Goal: Task Accomplishment & Management: Use online tool/utility

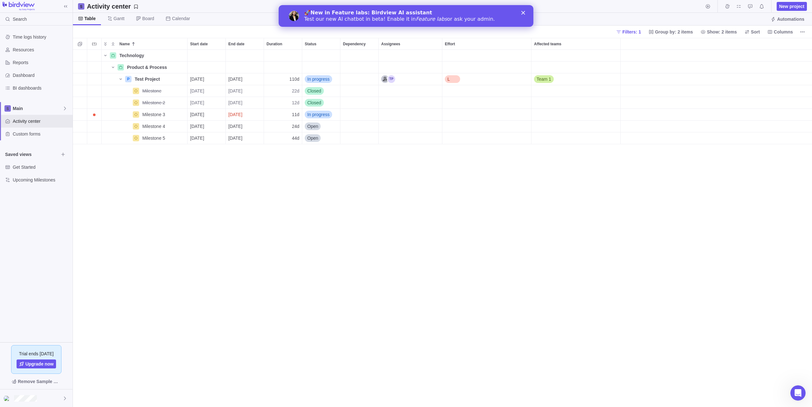
click at [525, 12] on polygon "Close" at bounding box center [524, 13] width 4 height 4
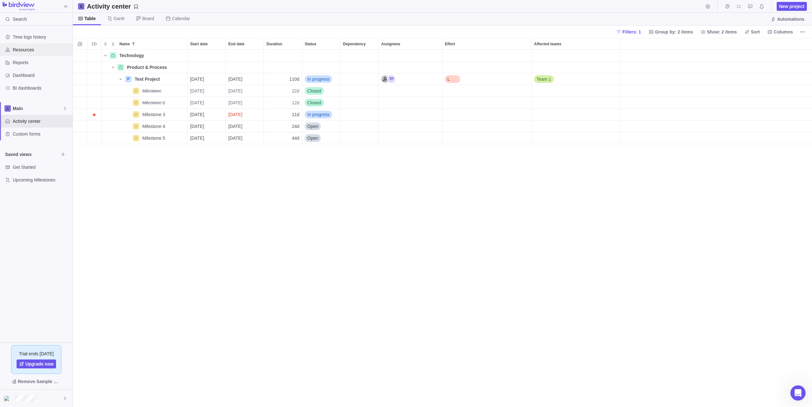
click at [27, 50] on span "Resources" at bounding box center [41, 50] width 57 height 6
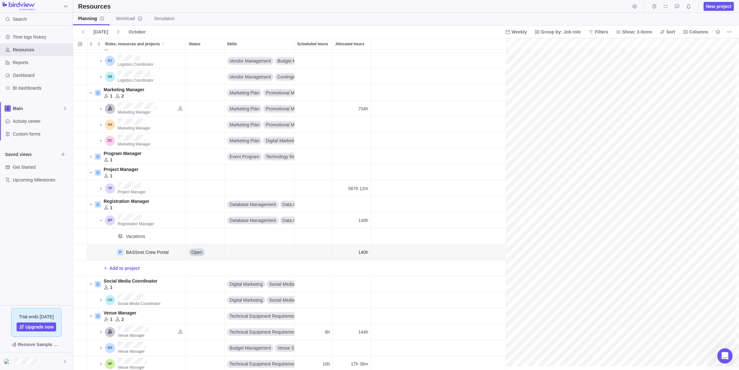
scroll to position [114, 517]
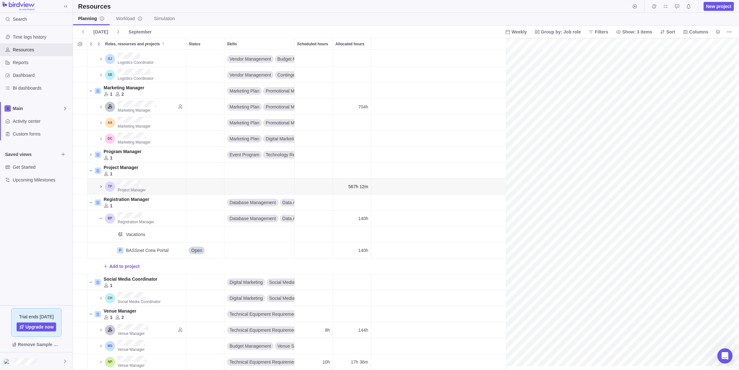
click at [100, 184] on icon "Roles, resources and projects" at bounding box center [100, 186] width 5 height 5
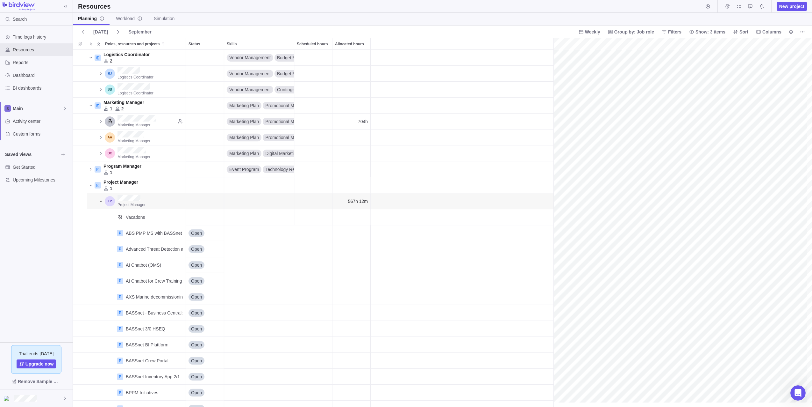
click at [100, 203] on icon "Roles, resources and projects" at bounding box center [100, 200] width 5 height 5
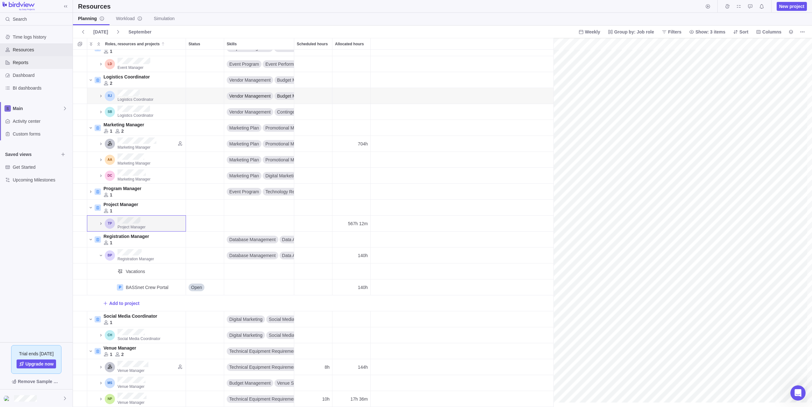
click at [24, 61] on span "Reports" at bounding box center [41, 62] width 57 height 6
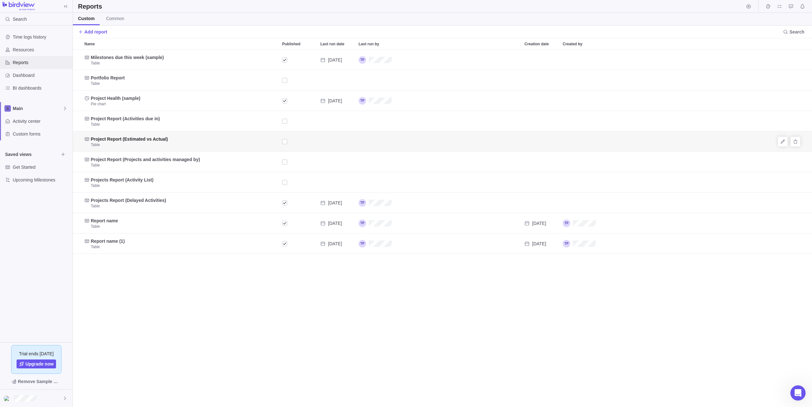
scroll to position [352, 735]
click at [29, 90] on span "BI dashboards" at bounding box center [41, 88] width 57 height 6
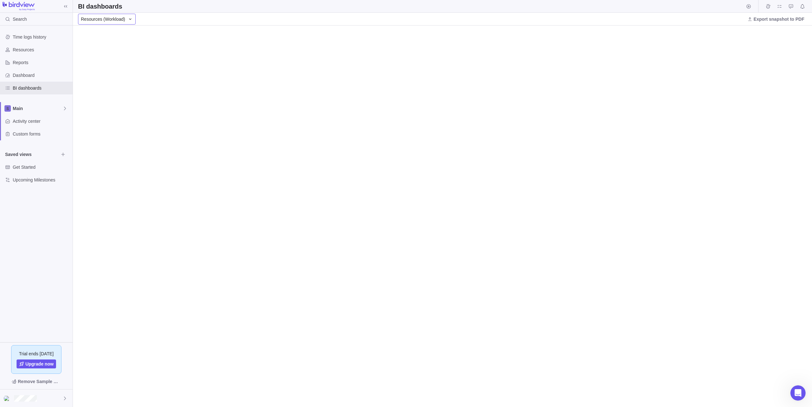
click at [114, 22] on span "Resources (Workload)" at bounding box center [103, 19] width 44 height 6
click at [111, 45] on span "Overview Dashboard" at bounding box center [104, 46] width 42 height 6
click at [109, 20] on span "Overview Dashboard" at bounding box center [102, 19] width 42 height 6
click at [132, 69] on div "Resources (Workload)" at bounding box center [117, 68] width 79 height 11
click at [103, 17] on span "Resources (Workload)" at bounding box center [103, 19] width 44 height 6
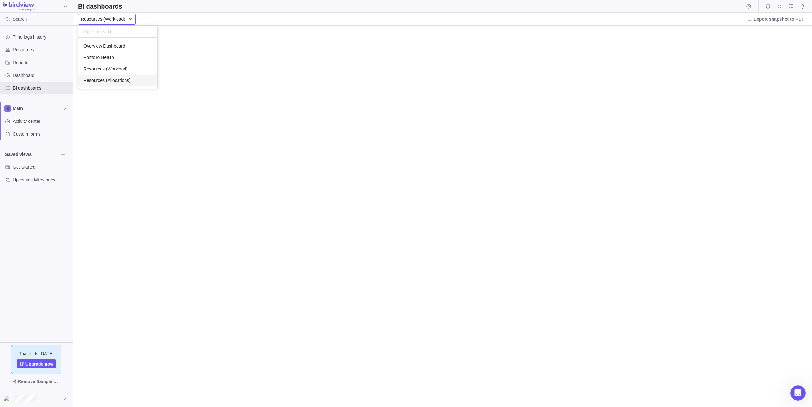
click at [106, 77] on span "Resources (Allocations)" at bounding box center [106, 80] width 47 height 6
click at [123, 16] on span "Resources (Allocations)" at bounding box center [104, 19] width 47 height 6
click at [40, 242] on body "Search Time logs history Resources Reports Dashboard BI dashboards Main Activit…" at bounding box center [406, 203] width 812 height 407
click at [24, 131] on span "Custom forms" at bounding box center [41, 134] width 57 height 6
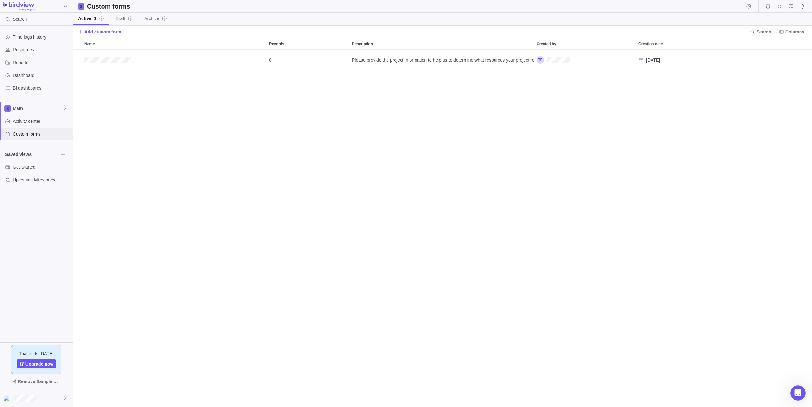
scroll to position [352, 735]
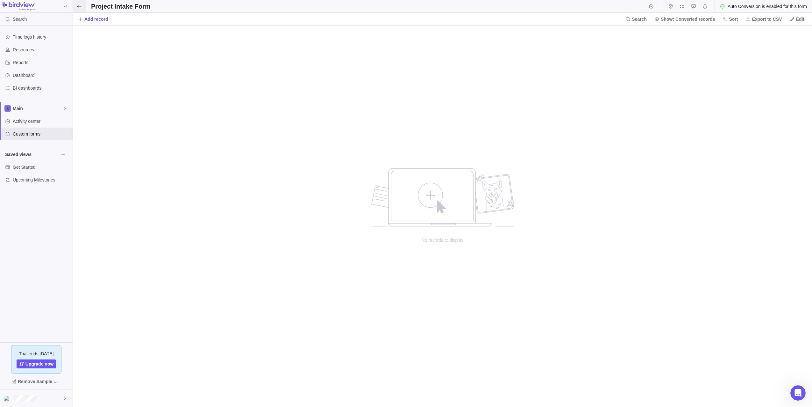
click at [80, 3] on span at bounding box center [79, 6] width 13 height 12
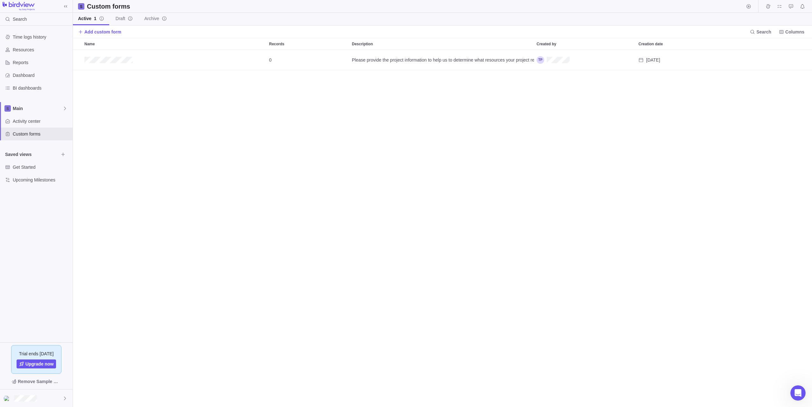
scroll to position [352, 735]
click at [32, 85] on span "BI dashboards" at bounding box center [41, 88] width 57 height 6
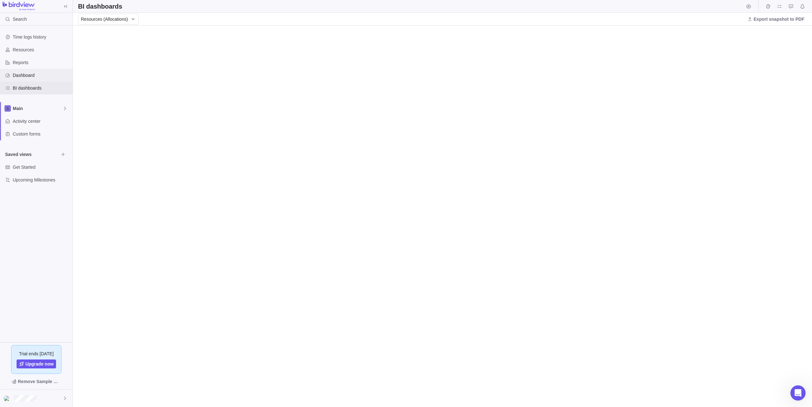
click at [28, 72] on span "Dashboard" at bounding box center [41, 75] width 57 height 6
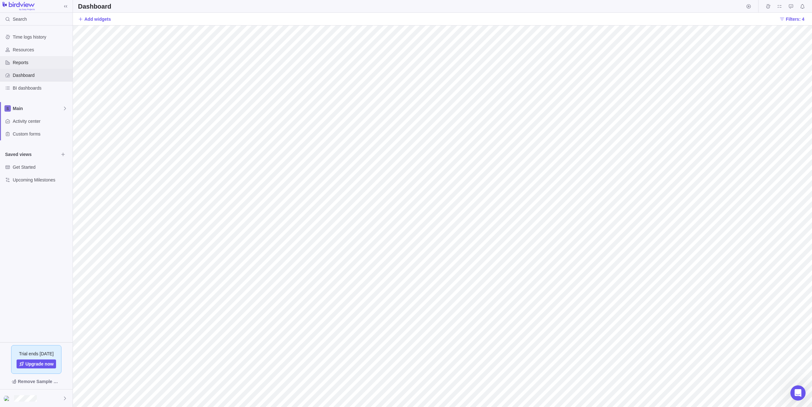
click at [30, 65] on span "Reports" at bounding box center [41, 62] width 57 height 6
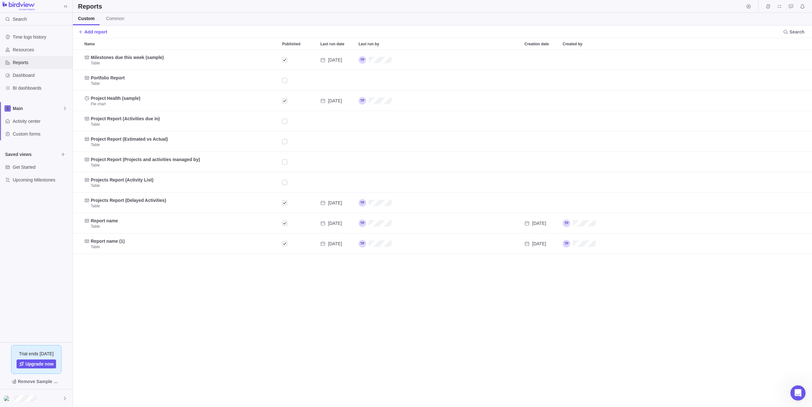
scroll to position [352, 735]
click at [34, 84] on div "BI dashboards" at bounding box center [36, 88] width 73 height 13
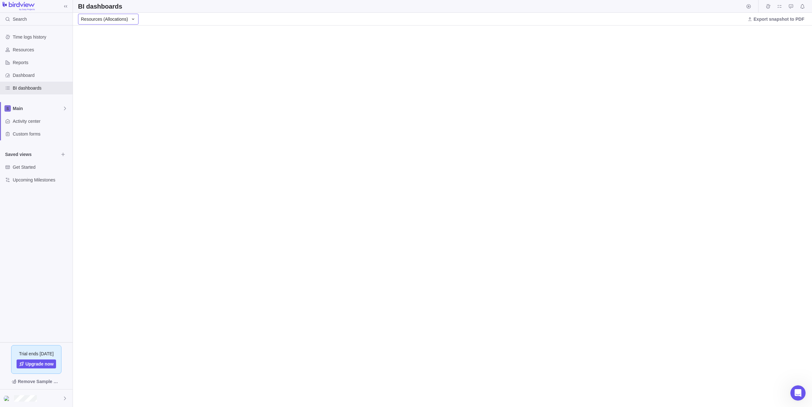
click at [112, 23] on div "Resources (Allocations)" at bounding box center [108, 19] width 61 height 11
click at [113, 20] on span "Resources (Allocations)" at bounding box center [104, 19] width 47 height 6
click at [107, 5] on h2 "BI dashboards" at bounding box center [100, 6] width 44 height 9
click at [108, 17] on span "Resources (Allocations)" at bounding box center [104, 19] width 47 height 6
click at [111, 71] on span "Resources (Workload)" at bounding box center [105, 69] width 44 height 6
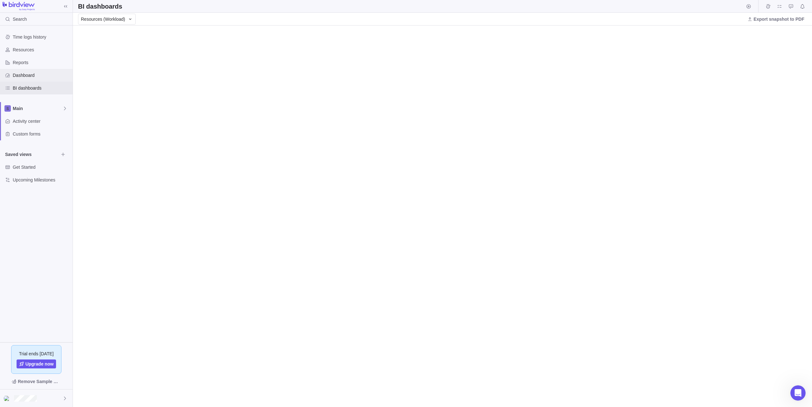
click at [30, 77] on span "Dashboard" at bounding box center [41, 75] width 57 height 6
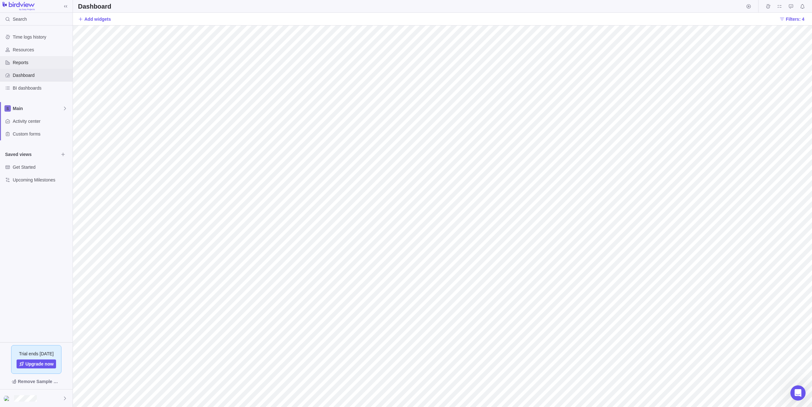
click at [25, 63] on span "Reports" at bounding box center [41, 62] width 57 height 6
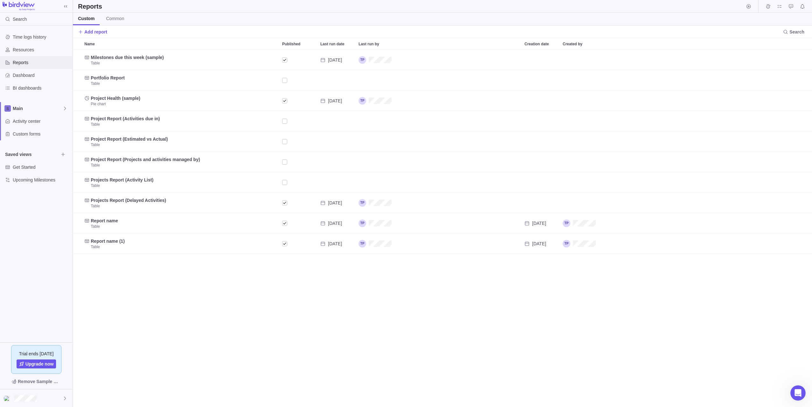
scroll to position [352, 735]
click at [23, 87] on span "BI dashboards" at bounding box center [41, 88] width 57 height 6
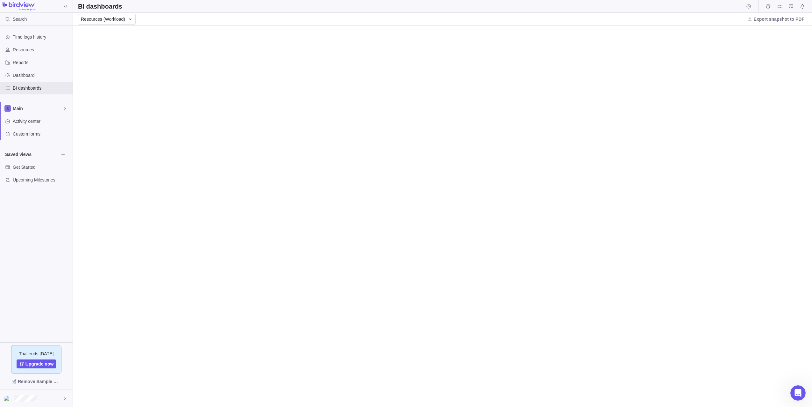
click at [125, 25] on div "Resources (Workload) Export snapshot to PDF" at bounding box center [443, 19] width 740 height 13
click at [121, 19] on span "Resources (Workload)" at bounding box center [103, 19] width 44 height 6
click at [103, 45] on span "Overview Dashboard" at bounding box center [104, 46] width 42 height 6
click at [25, 48] on span "Resources" at bounding box center [41, 50] width 57 height 6
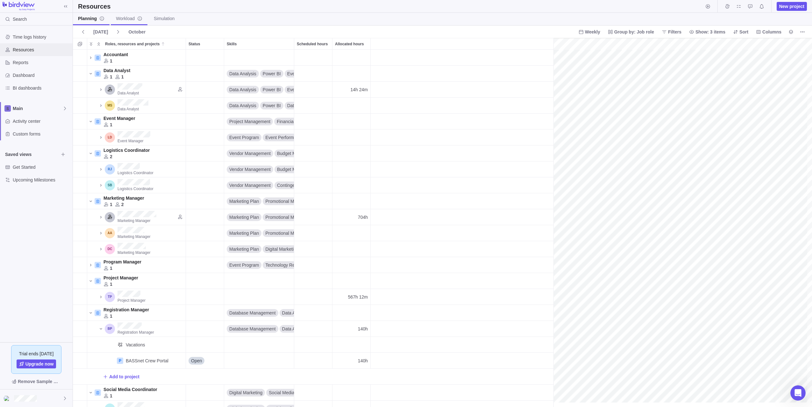
scroll to position [0, 517]
click at [160, 22] on link "Simulation" at bounding box center [164, 19] width 31 height 12
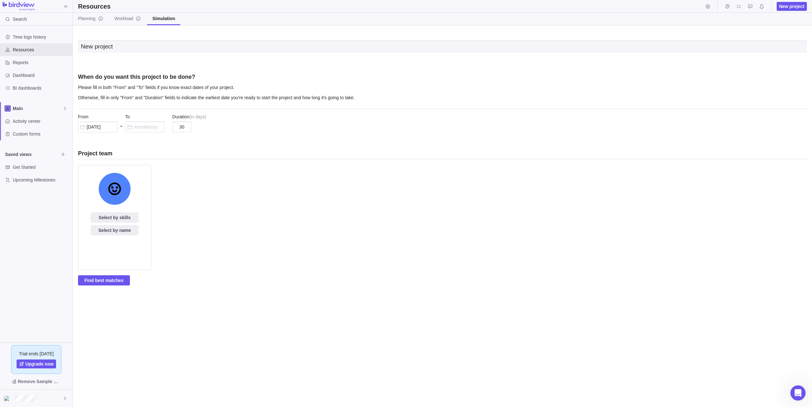
click at [241, 180] on div "Select by skills Select by name" at bounding box center [442, 220] width 729 height 110
click at [178, 98] on p "Otherwise, fill in only "From" and "Duration" fields to indicate the earliest d…" at bounding box center [442, 99] width 729 height 10
click at [137, 123] on input "text" at bounding box center [145, 126] width 40 height 11
click at [200, 145] on link "Next" at bounding box center [204, 146] width 14 height 14
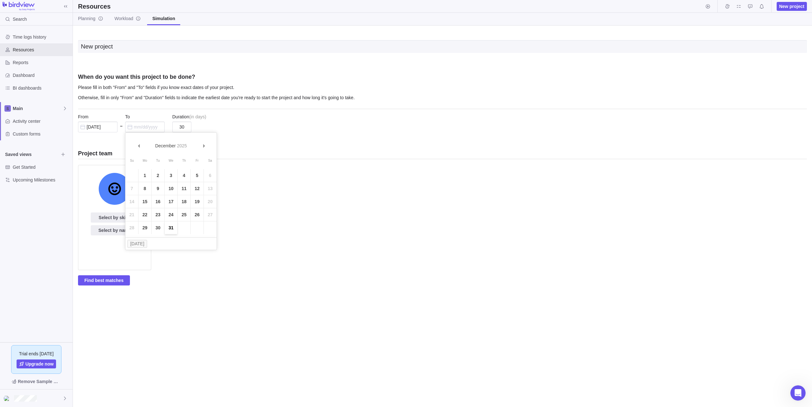
click at [171, 227] on link "31" at bounding box center [171, 227] width 13 height 13
type input "[DATE]"
click at [111, 281] on span "Find best matches" at bounding box center [103, 280] width 39 height 8
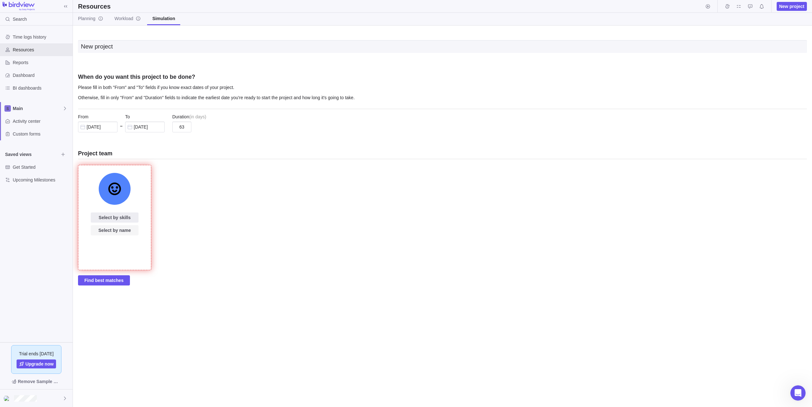
click at [114, 227] on span "Select by name" at bounding box center [114, 230] width 32 height 8
click at [123, 272] on div "grid" at bounding box center [154, 268] width 127 height 11
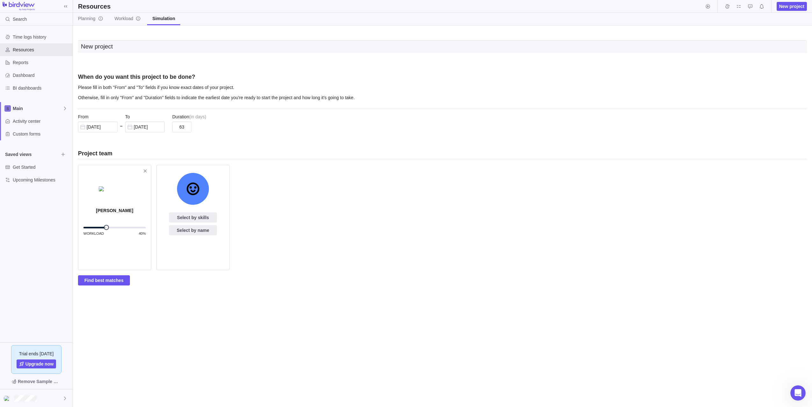
drag, startPoint x: 138, startPoint y: 229, endPoint x: 106, endPoint y: 230, distance: 32.2
click at [106, 230] on div "Workload 40%" at bounding box center [114, 231] width 62 height 12
click at [107, 280] on span "Find best matches" at bounding box center [103, 280] width 39 height 8
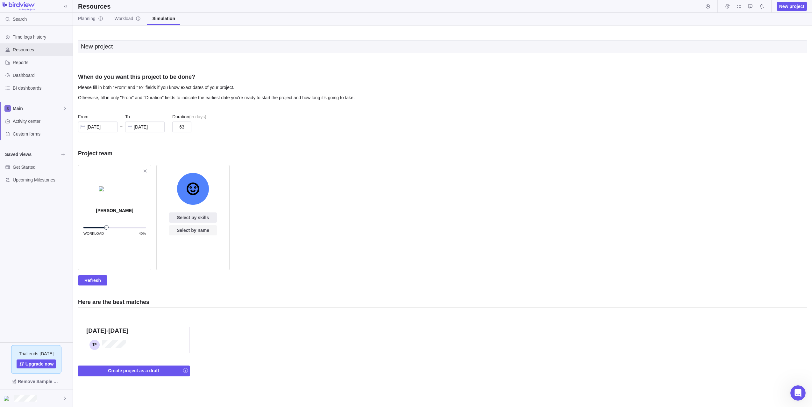
click at [188, 231] on span "Select by name" at bounding box center [193, 230] width 32 height 8
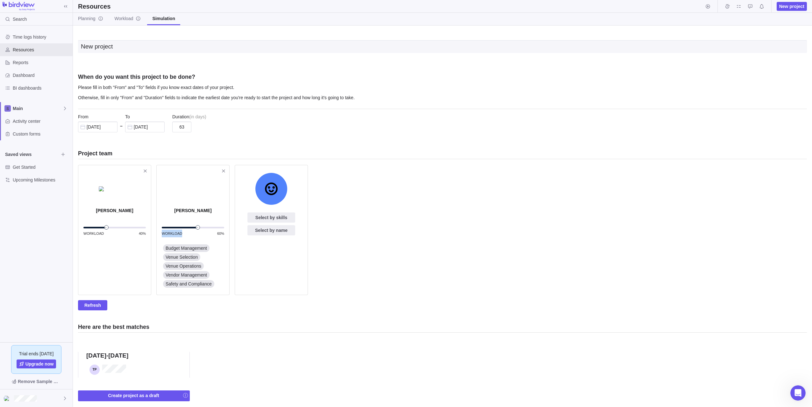
drag, startPoint x: 222, startPoint y: 229, endPoint x: 199, endPoint y: 229, distance: 23.3
click at [199, 229] on div "Workload 60%" at bounding box center [193, 231] width 62 height 12
drag, startPoint x: 199, startPoint y: 229, endPoint x: 412, endPoint y: 269, distance: 216.5
click at [413, 268] on div "[PERSON_NAME] Workload 40% [PERSON_NAME] Workload 60% Budget Management Venue S…" at bounding box center [442, 232] width 729 height 135
click at [99, 305] on span "Refresh" at bounding box center [92, 305] width 17 height 8
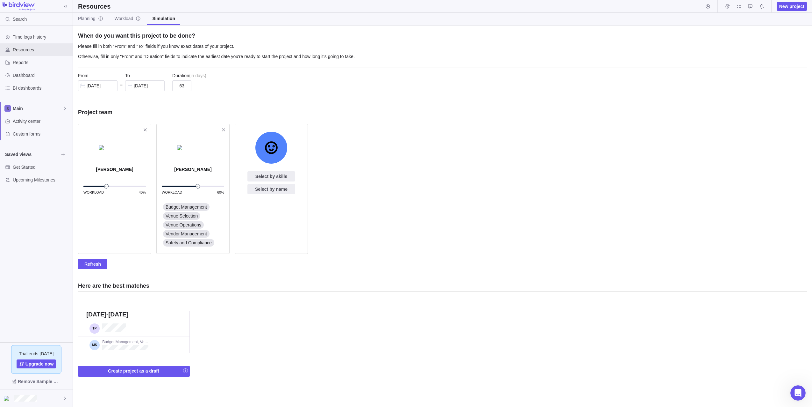
scroll to position [41, 0]
type input "20"
click at [223, 86] on div "From [DATE] – To [DATE] Duration ( in days ) 20" at bounding box center [442, 82] width 729 height 28
click at [97, 262] on span "Refresh" at bounding box center [92, 264] width 17 height 8
click at [93, 263] on span "Refresh" at bounding box center [92, 264] width 17 height 8
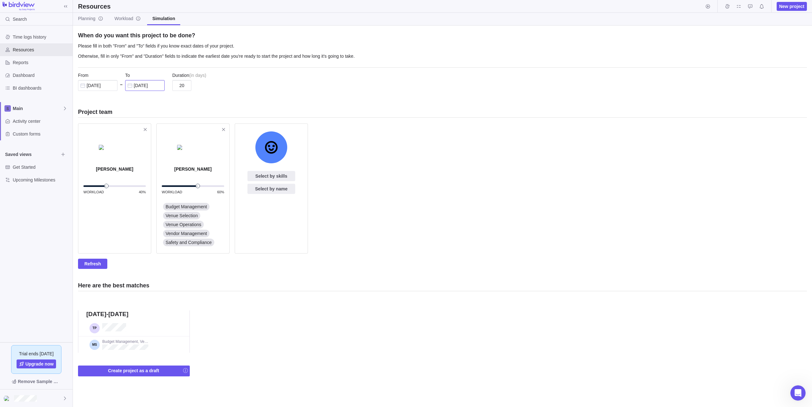
click at [148, 88] on input "[DATE]" at bounding box center [145, 85] width 40 height 11
click at [154, 87] on input "[DATE]" at bounding box center [145, 85] width 40 height 11
click at [206, 75] on span ")" at bounding box center [206, 75] width 2 height 6
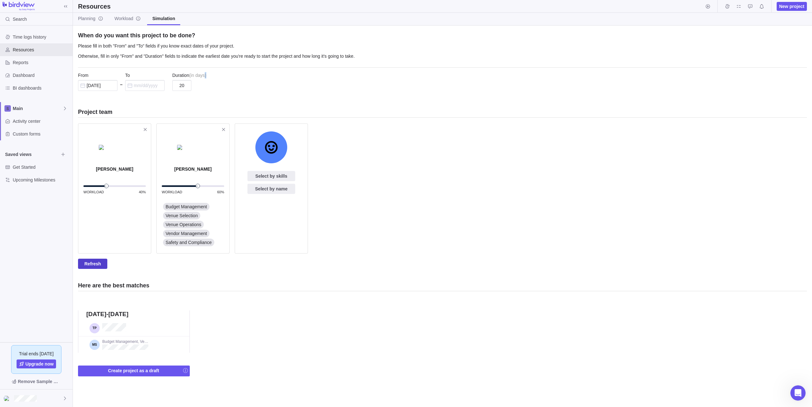
click at [94, 265] on span "Refresh" at bounding box center [92, 264] width 17 height 8
click at [90, 259] on span "Refresh" at bounding box center [92, 263] width 29 height 10
click at [200, 108] on h3 "Project team" at bounding box center [442, 112] width 729 height 8
click at [185, 87] on input "20" at bounding box center [181, 85] width 19 height 11
click at [121, 18] on span "Workload" at bounding box center [128, 18] width 26 height 6
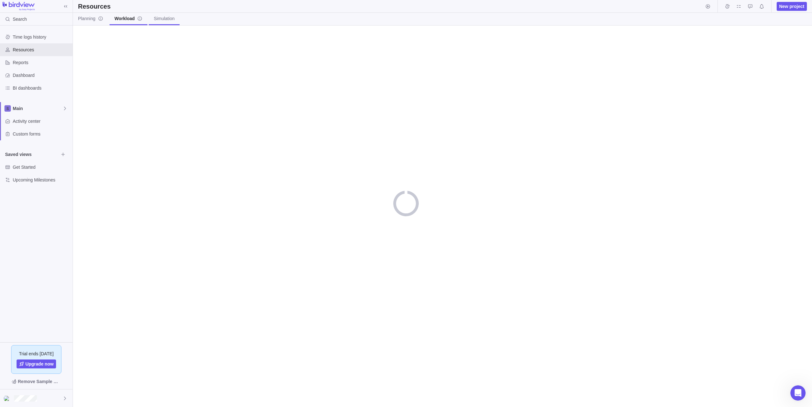
click at [160, 19] on span "Simulation" at bounding box center [164, 18] width 21 height 6
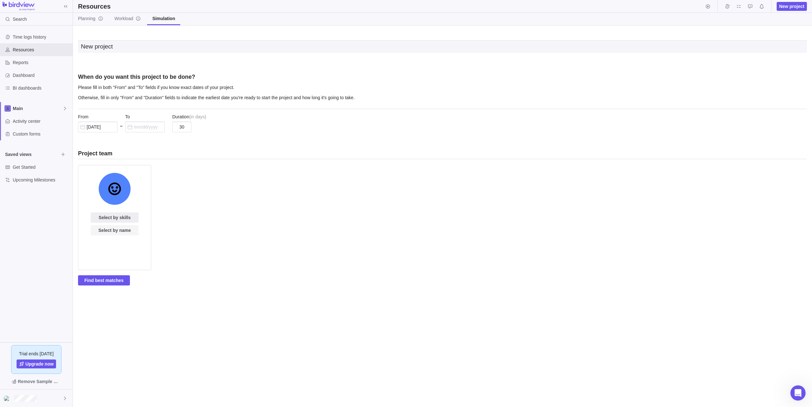
click at [125, 232] on span "Select by name" at bounding box center [114, 230] width 32 height 8
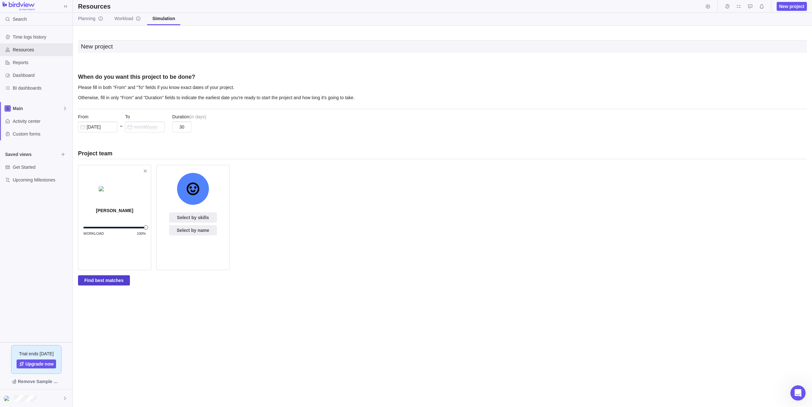
click at [108, 281] on span "Find best matches" at bounding box center [103, 280] width 39 height 8
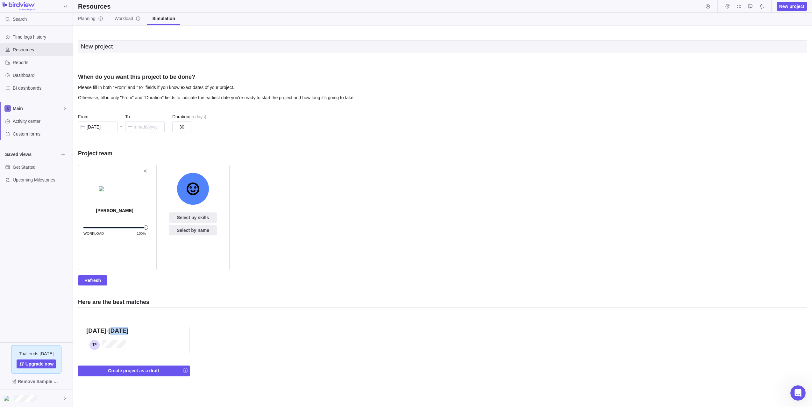
drag, startPoint x: 113, startPoint y: 329, endPoint x: 132, endPoint y: 326, distance: 18.4
click at [132, 326] on div "Previous available dates Next available dates [DATE] - [DATE] 0 % 1 Create proj…" at bounding box center [227, 343] width 298 height 65
drag, startPoint x: 132, startPoint y: 326, endPoint x: 299, endPoint y: 206, distance: 206.5
click at [299, 206] on div "[PERSON_NAME] Workload 100% Select by skills Select by name" at bounding box center [442, 220] width 729 height 110
drag, startPoint x: 139, startPoint y: 228, endPoint x: 94, endPoint y: 228, distance: 44.3
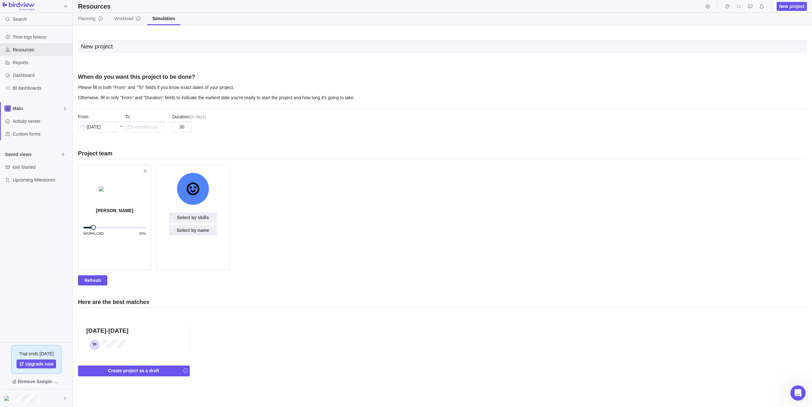
click at [94, 228] on div at bounding box center [93, 227] width 4 height 4
drag, startPoint x: 103, startPoint y: 229, endPoint x: 255, endPoint y: 230, distance: 151.7
click at [255, 230] on div "[PERSON_NAME] Workload 50% Select by skills Select by name" at bounding box center [442, 220] width 729 height 110
drag, startPoint x: 255, startPoint y: 230, endPoint x: 359, endPoint y: 256, distance: 107.3
click at [359, 256] on div "[PERSON_NAME] Workload 100% Select by skills Select by name" at bounding box center [442, 220] width 729 height 110
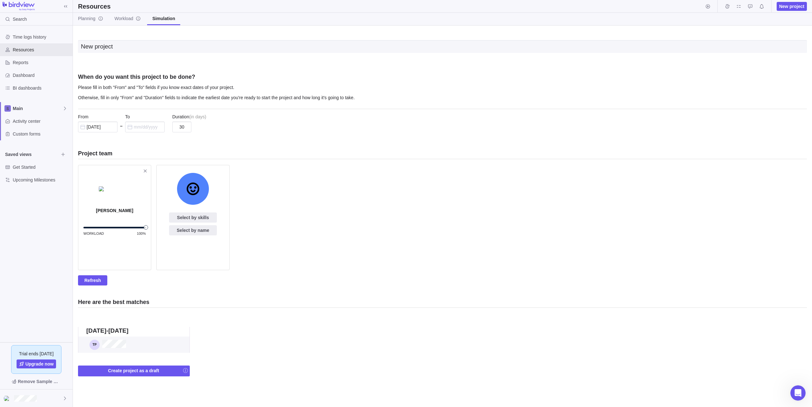
click at [150, 348] on div "0 %" at bounding box center [133, 344] width 95 height 16
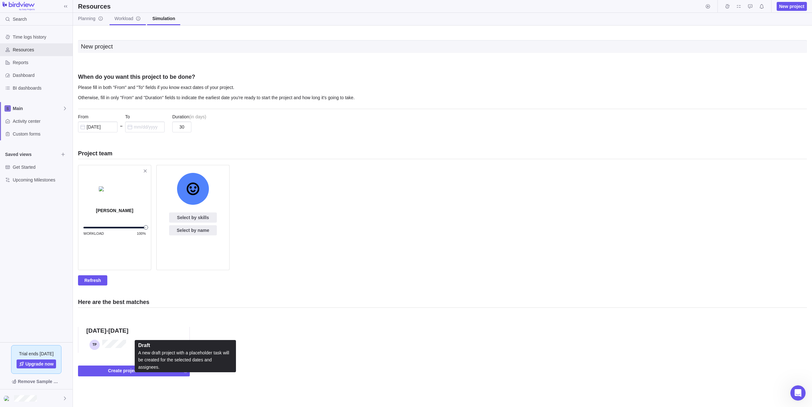
click at [136, 15] on link "Workload" at bounding box center [128, 19] width 37 height 12
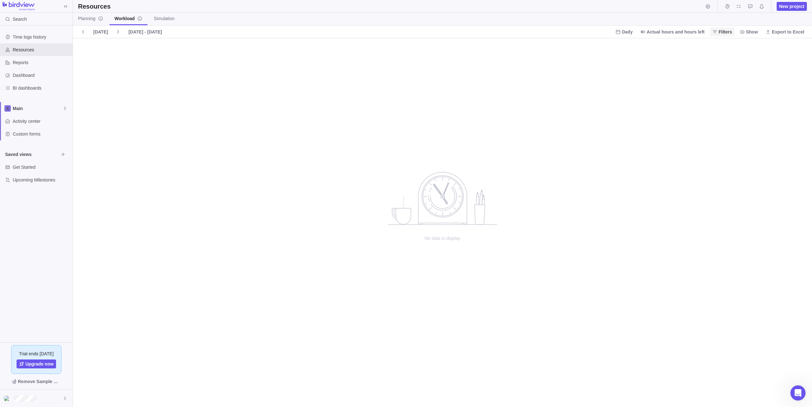
click at [727, 31] on span "Filters" at bounding box center [725, 32] width 13 height 6
click at [725, 46] on span at bounding box center [721, 45] width 9 height 9
click at [721, 100] on div at bounding box center [721, 98] width 5 height 9
click at [721, 91] on div at bounding box center [721, 89] width 5 height 9
click at [721, 82] on div at bounding box center [721, 80] width 5 height 9
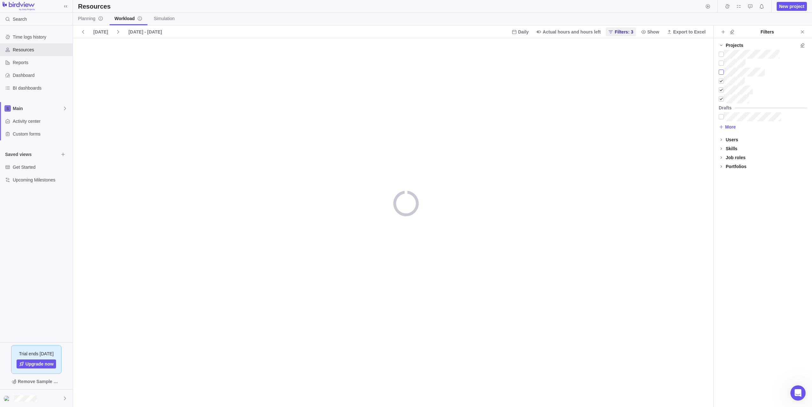
click at [721, 72] on div at bounding box center [721, 72] width 5 height 9
click at [721, 58] on div at bounding box center [721, 54] width 5 height 9
click at [722, 52] on div at bounding box center [721, 54] width 5 height 9
click at [722, 61] on div at bounding box center [721, 63] width 5 height 9
click at [722, 55] on div at bounding box center [721, 54] width 5 height 9
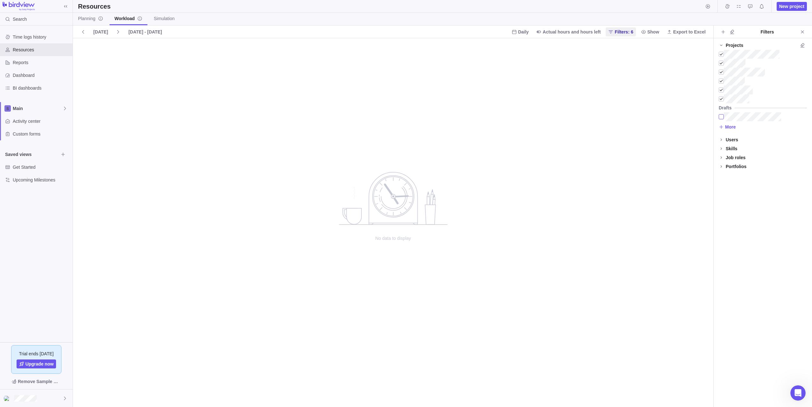
click at [720, 117] on div at bounding box center [721, 116] width 5 height 9
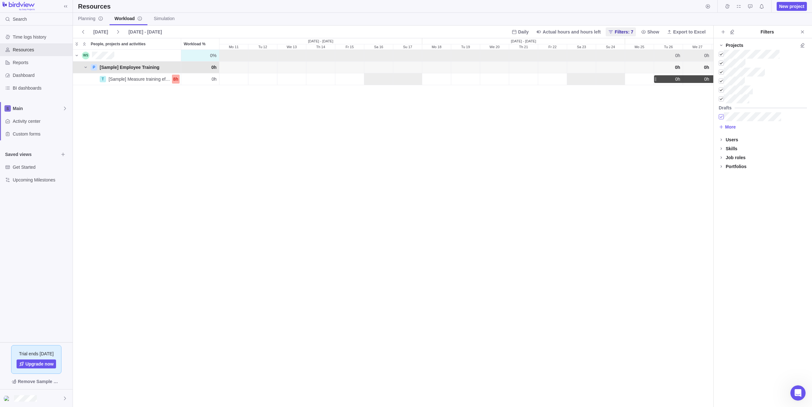
scroll to position [352, 636]
click at [803, 30] on icon "Close" at bounding box center [802, 31] width 5 height 5
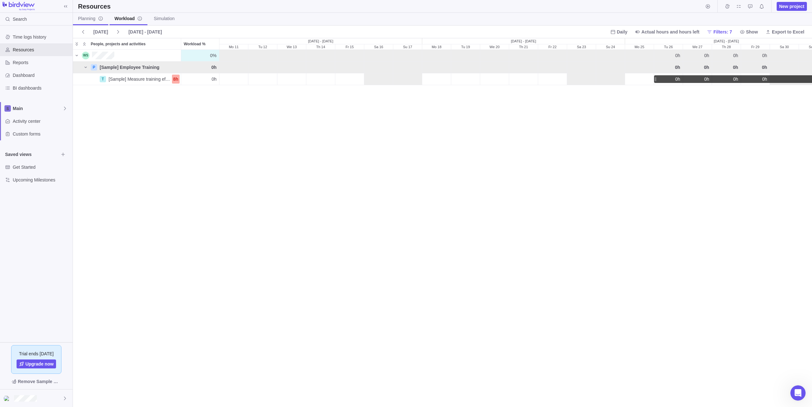
click at [87, 21] on span "Planning" at bounding box center [90, 18] width 25 height 6
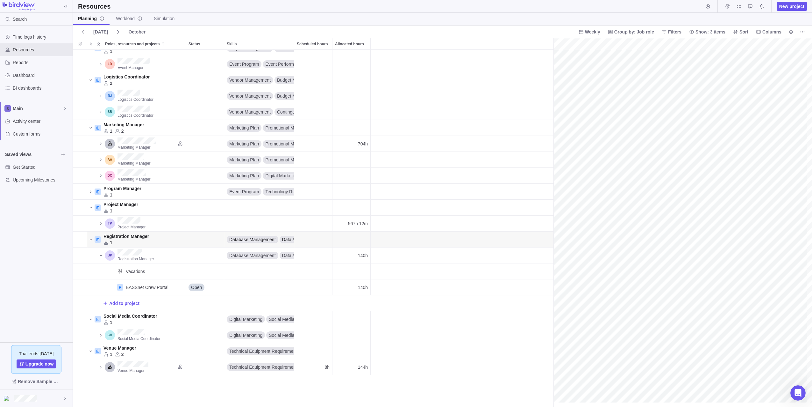
scroll to position [0, 517]
